Goal: Check status: Check status

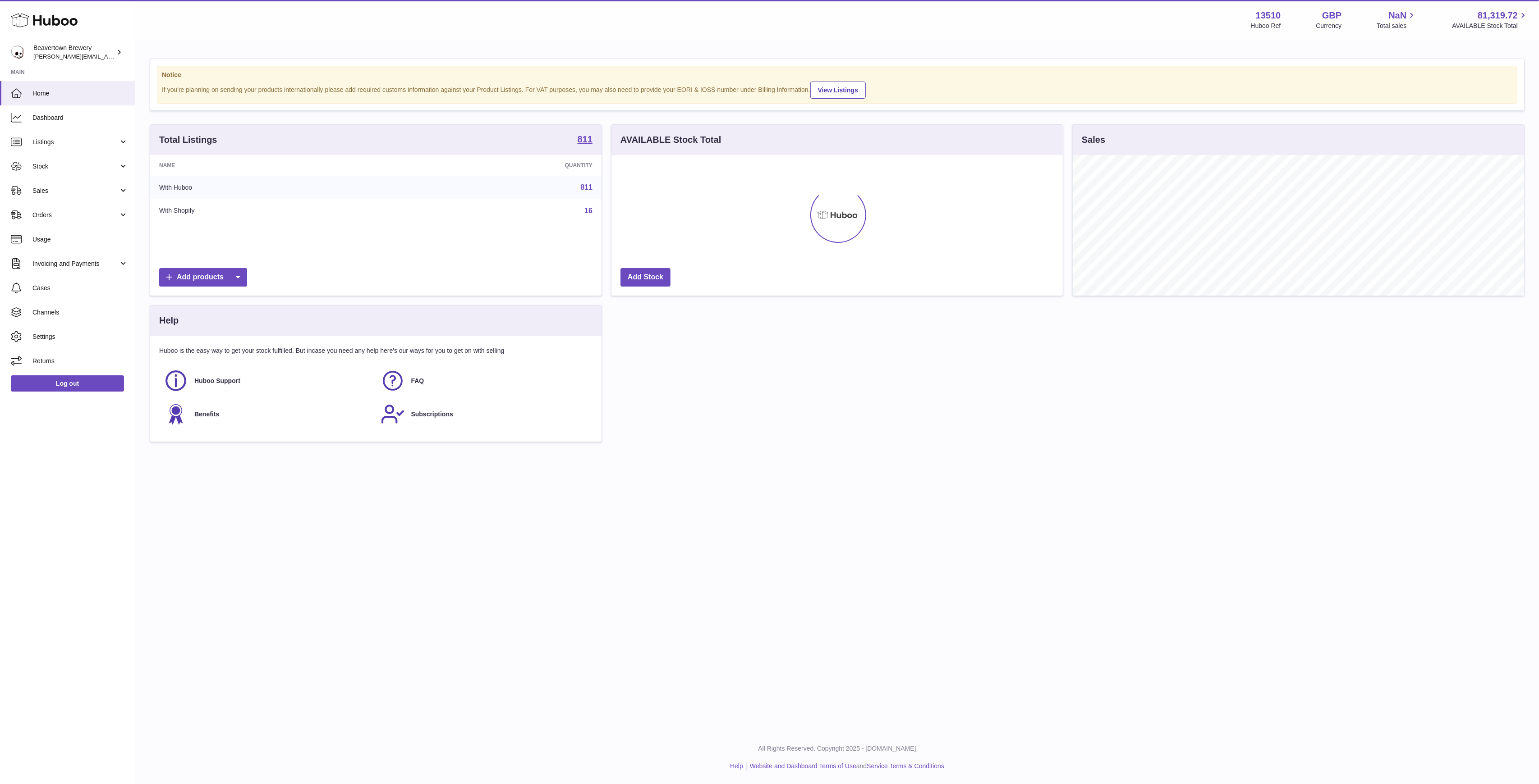
scroll to position [140, 452]
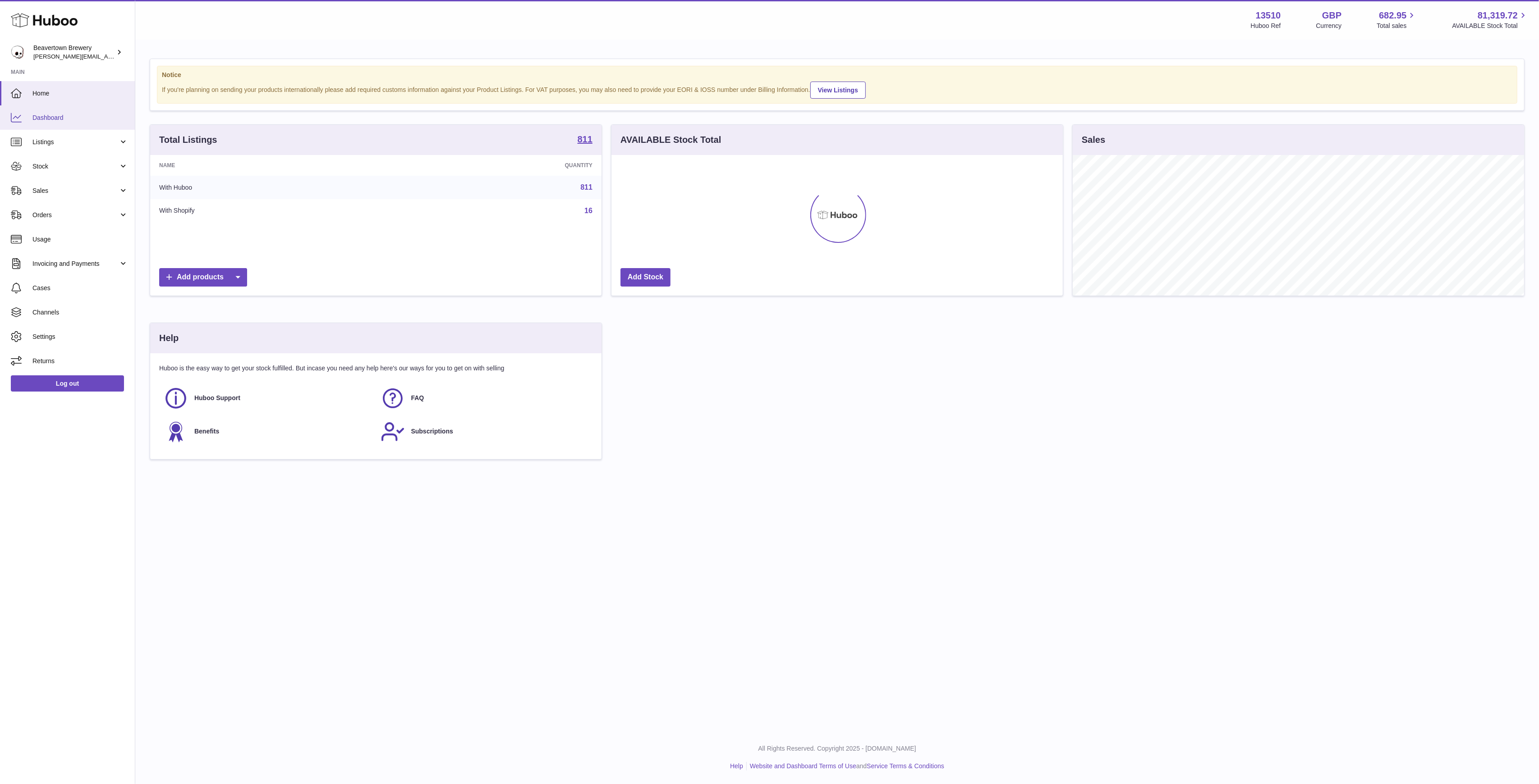
click at [62, 119] on span "Dashboard" at bounding box center [80, 118] width 96 height 8
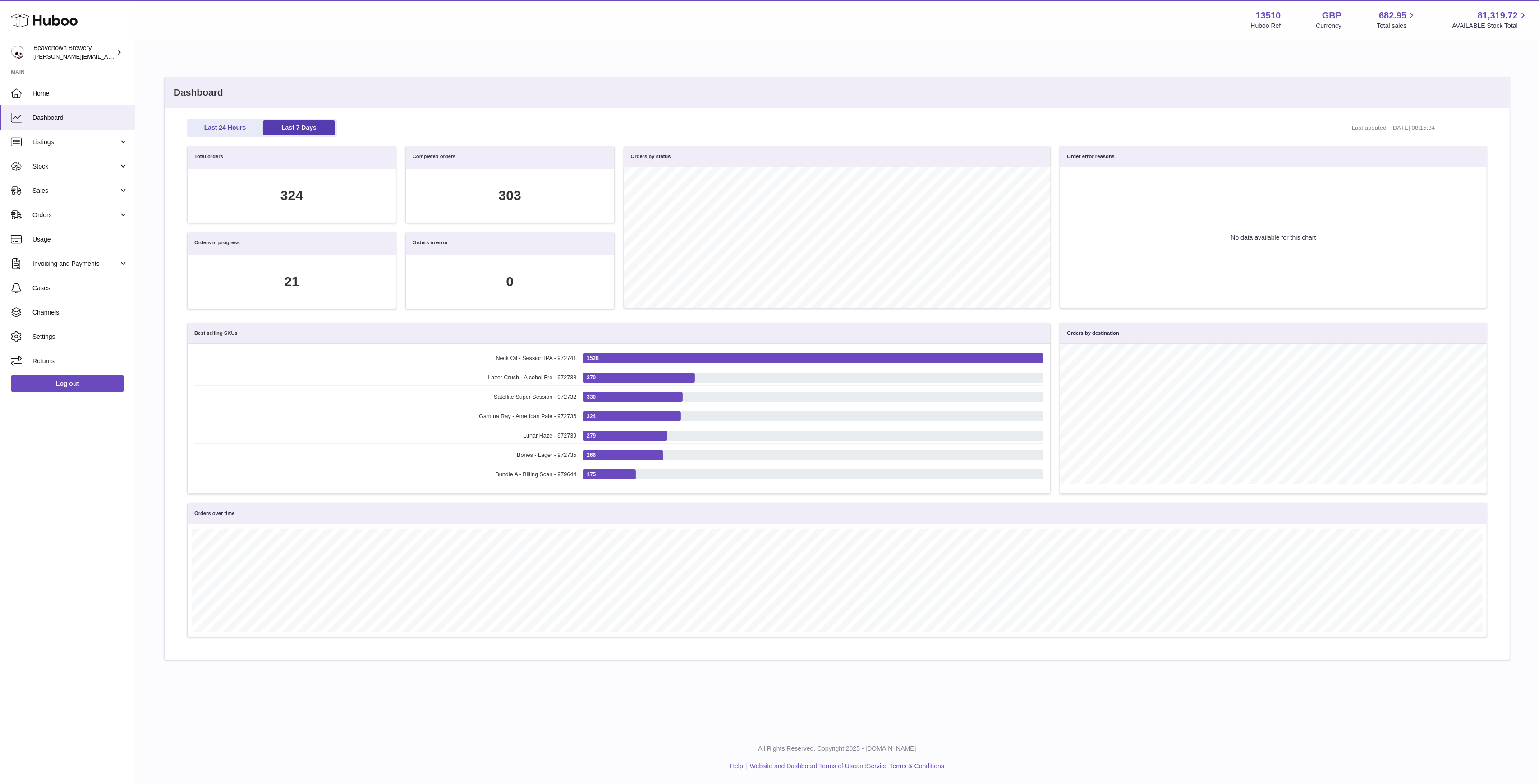
scroll to position [104, 1290]
click at [59, 186] on span "Sales" at bounding box center [75, 190] width 86 height 8
click at [64, 216] on span "Sales" at bounding box center [80, 214] width 96 height 8
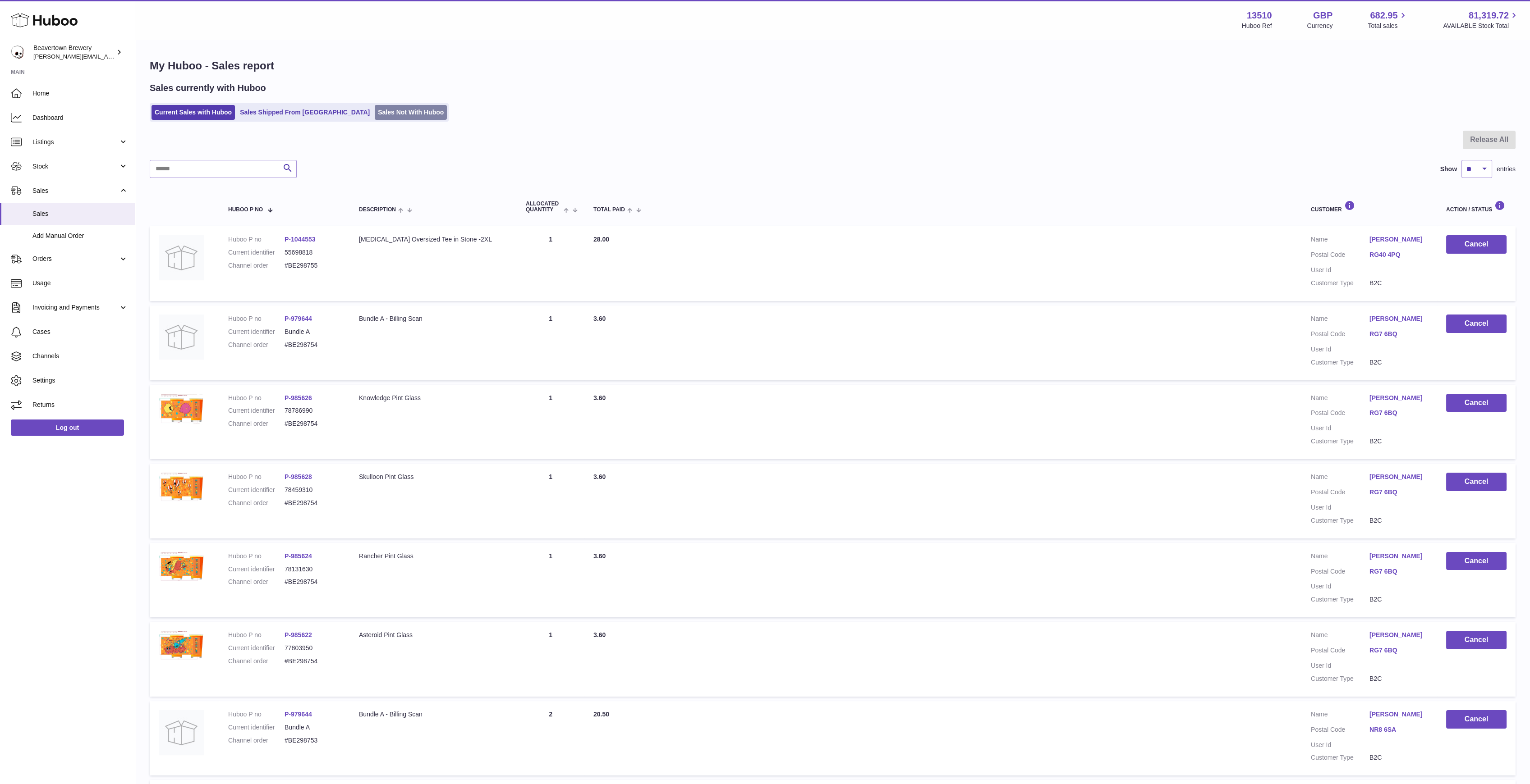
click at [381, 109] on link "Sales Not With Huboo" at bounding box center [410, 112] width 72 height 15
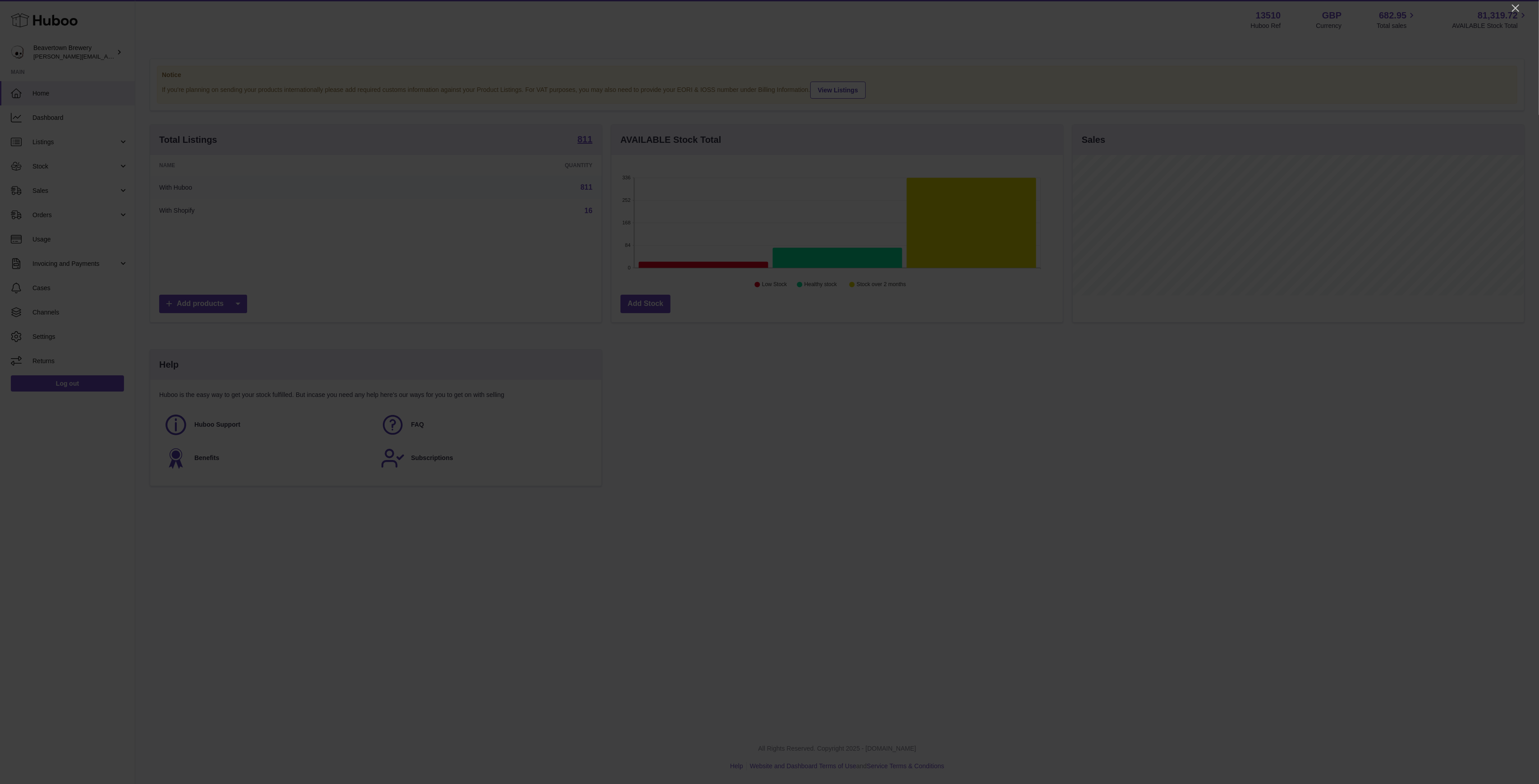
scroll to position [140, 452]
click at [1509, 5] on div at bounding box center [770, 392] width 1539 height 784
click at [1511, 5] on icon "Close" at bounding box center [1516, 8] width 11 height 11
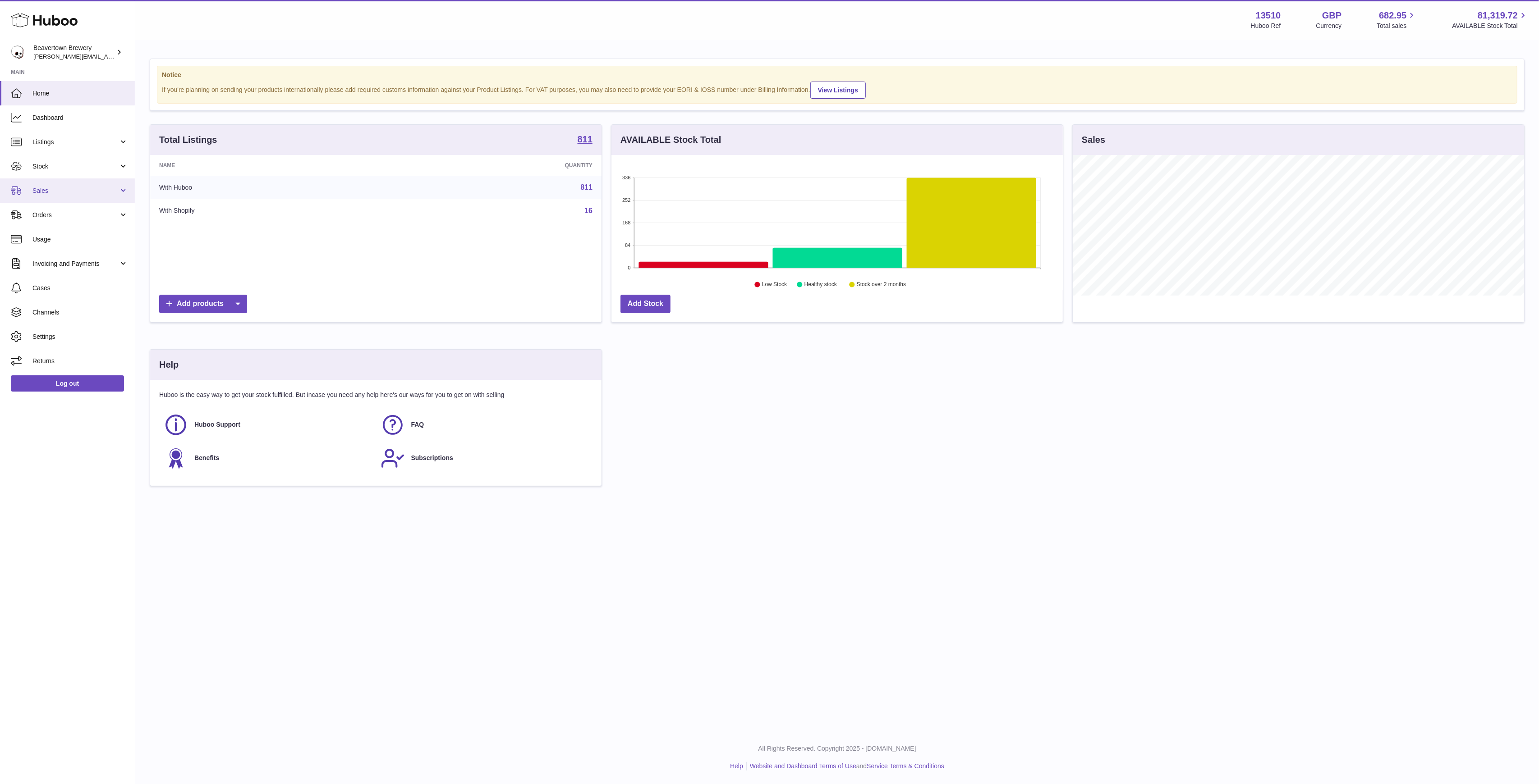
click at [63, 185] on link "Sales" at bounding box center [68, 190] width 135 height 24
click at [76, 212] on span "Sales" at bounding box center [80, 214] width 96 height 8
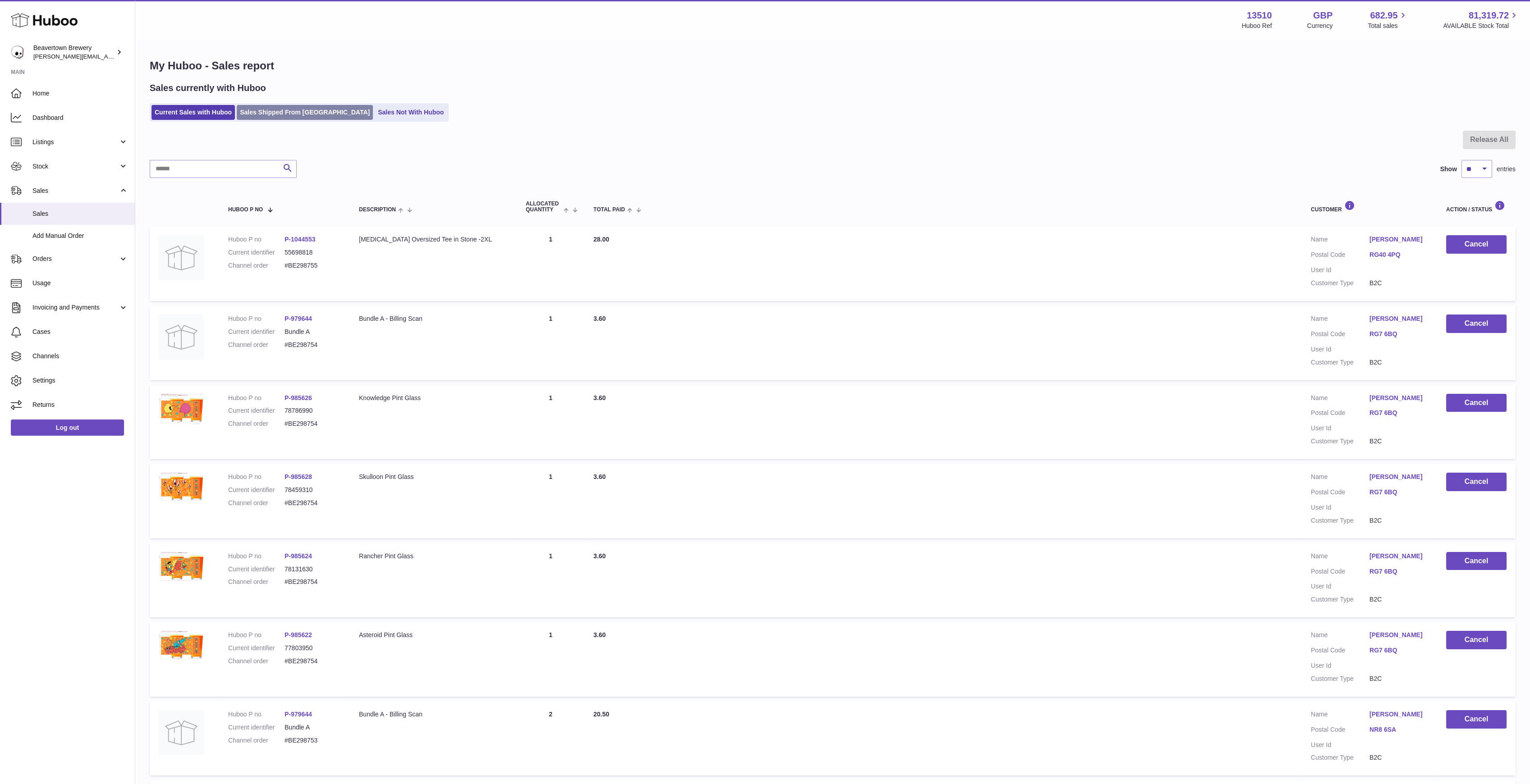
click at [266, 110] on link "Sales Shipped From [GEOGRAPHIC_DATA]" at bounding box center [305, 112] width 136 height 15
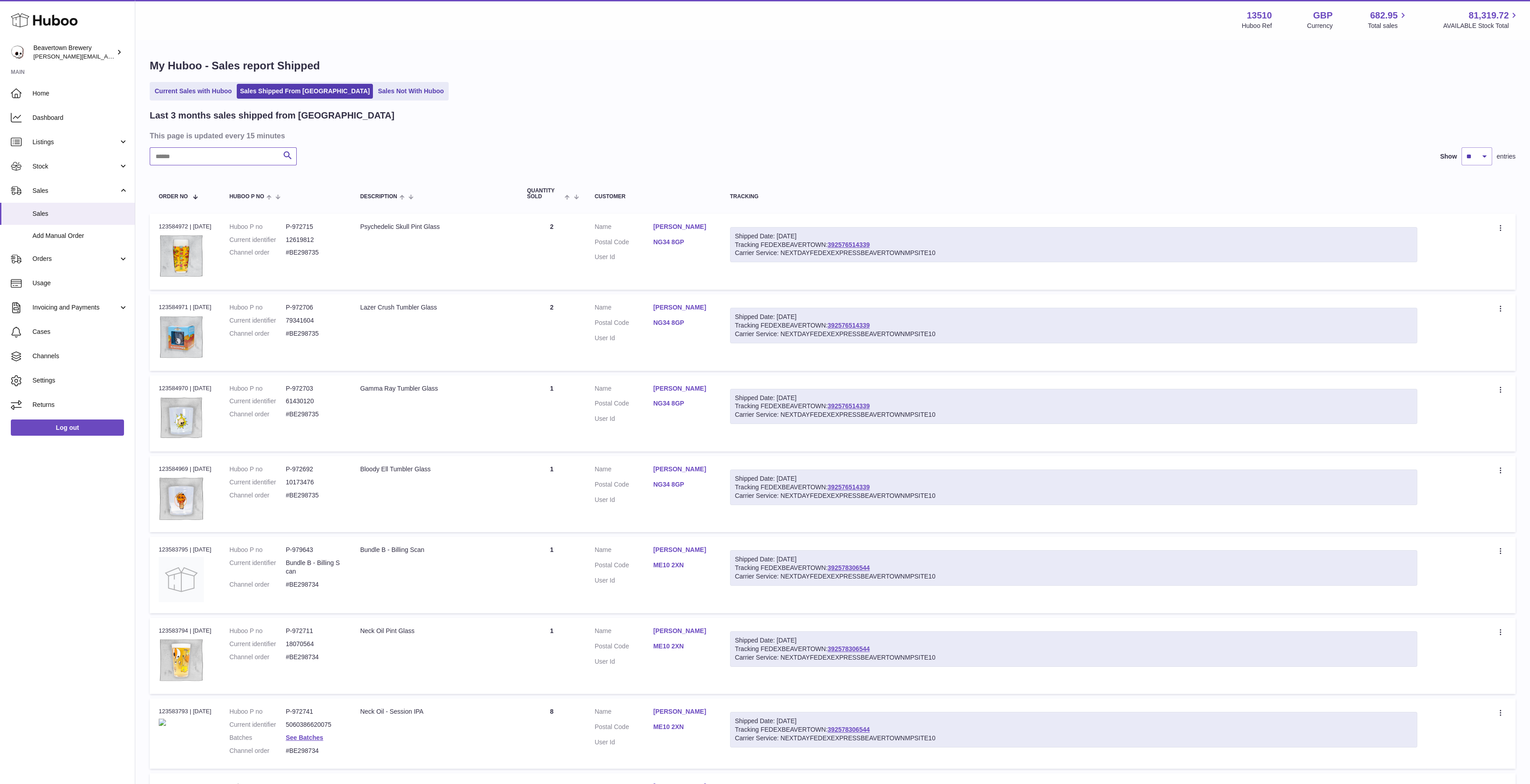
click at [246, 155] on input "text" at bounding box center [223, 156] width 147 height 18
paste input "*****"
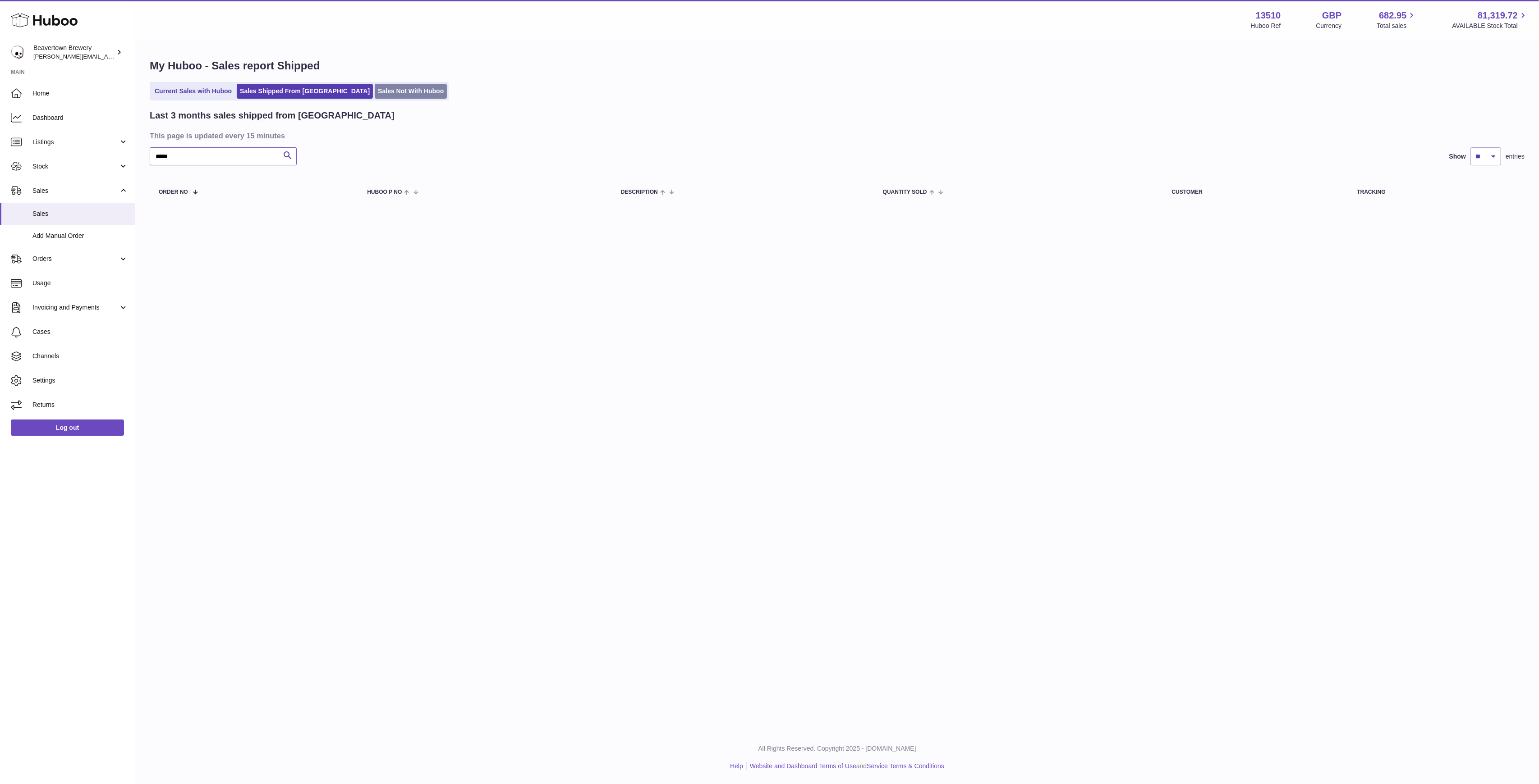
type input "*****"
click at [375, 85] on link "Sales Not With Huboo" at bounding box center [410, 91] width 72 height 15
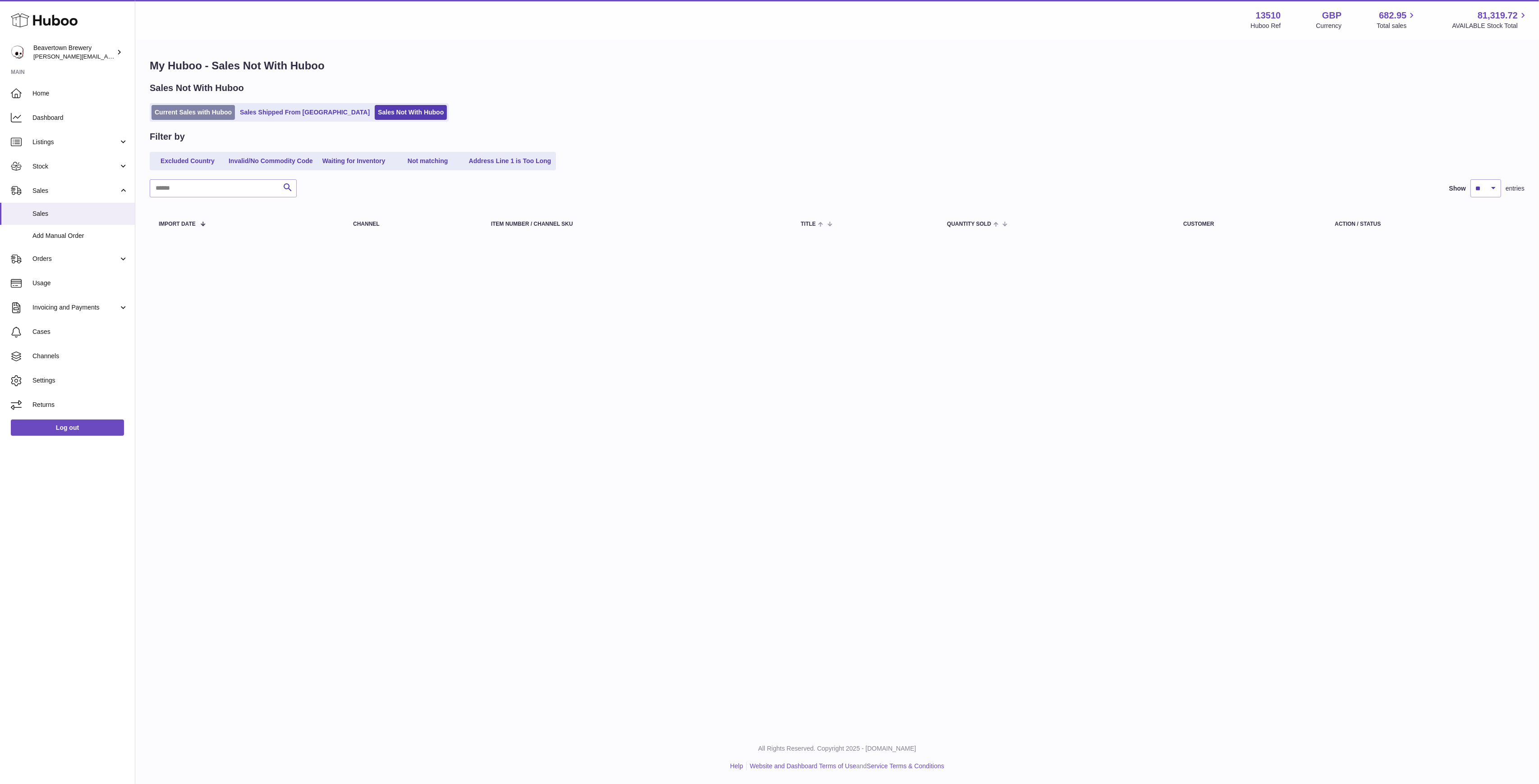
click at [214, 110] on link "Current Sales with Huboo" at bounding box center [194, 112] width 84 height 15
